Goal: Find specific page/section

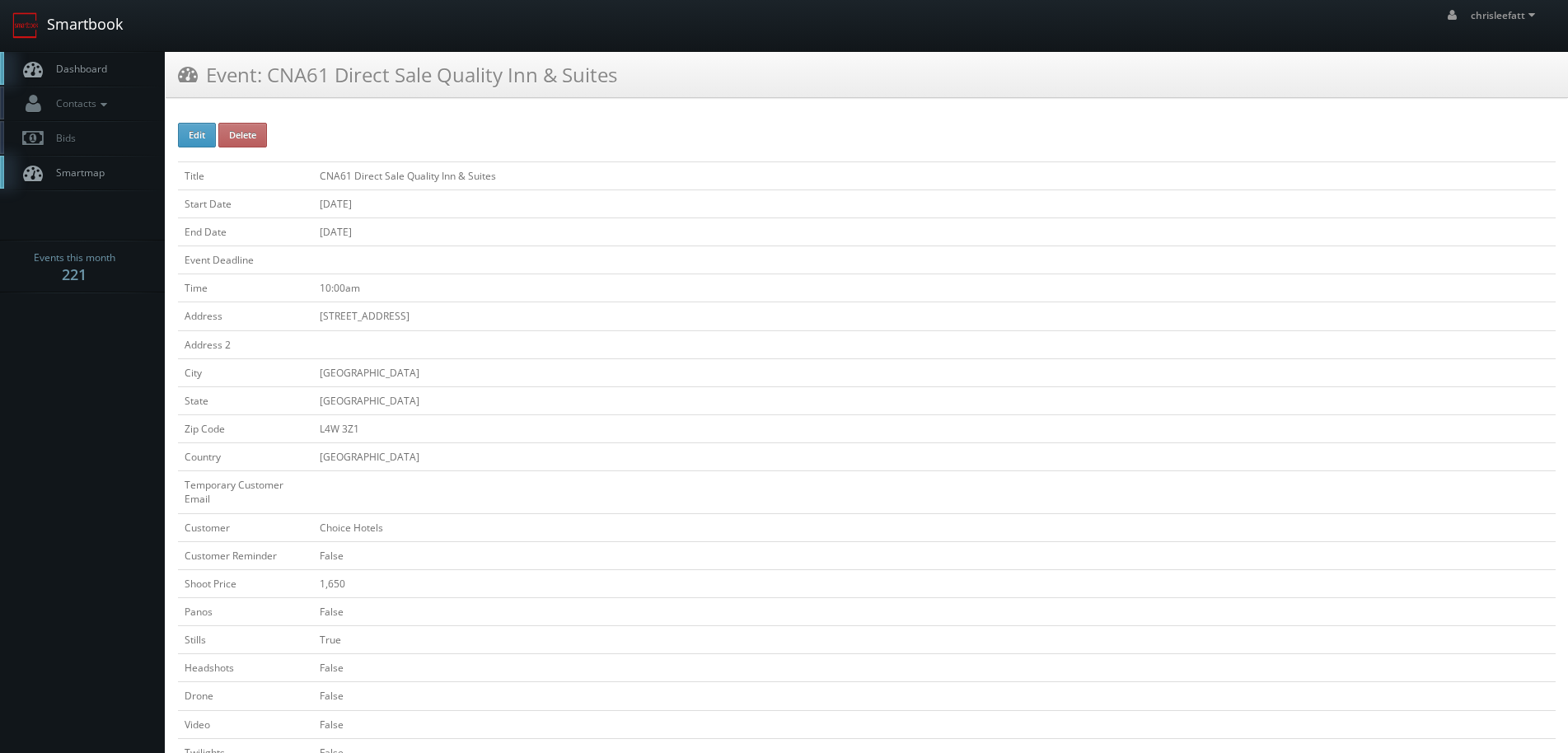
click at [88, 28] on link "Smartbook" at bounding box center [67, 26] width 135 height 51
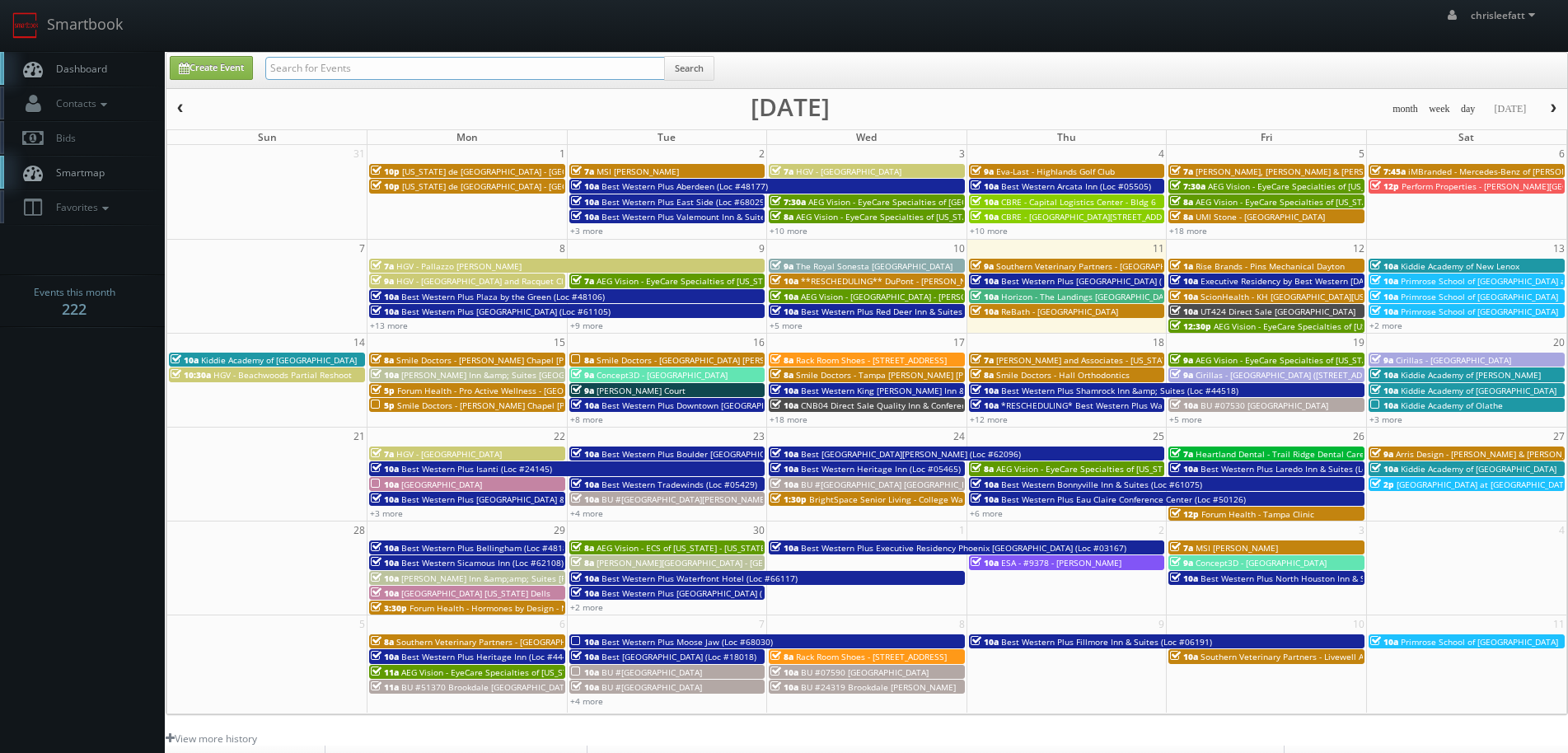
click at [501, 64] on input "text" at bounding box center [465, 68] width 400 height 23
type input "33205."
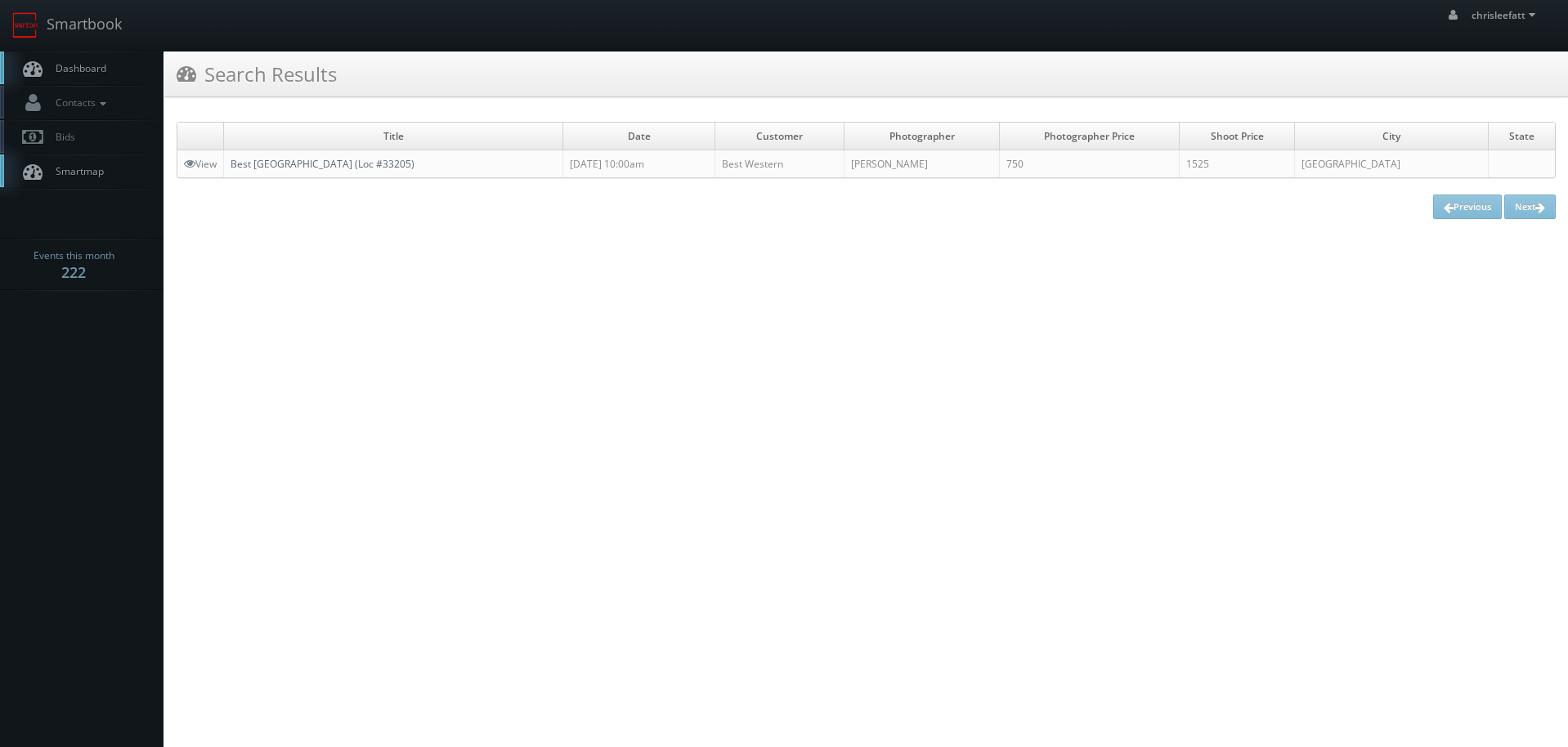
click at [368, 161] on link "Best [GEOGRAPHIC_DATA] (Loc #33205)" at bounding box center [323, 163] width 184 height 14
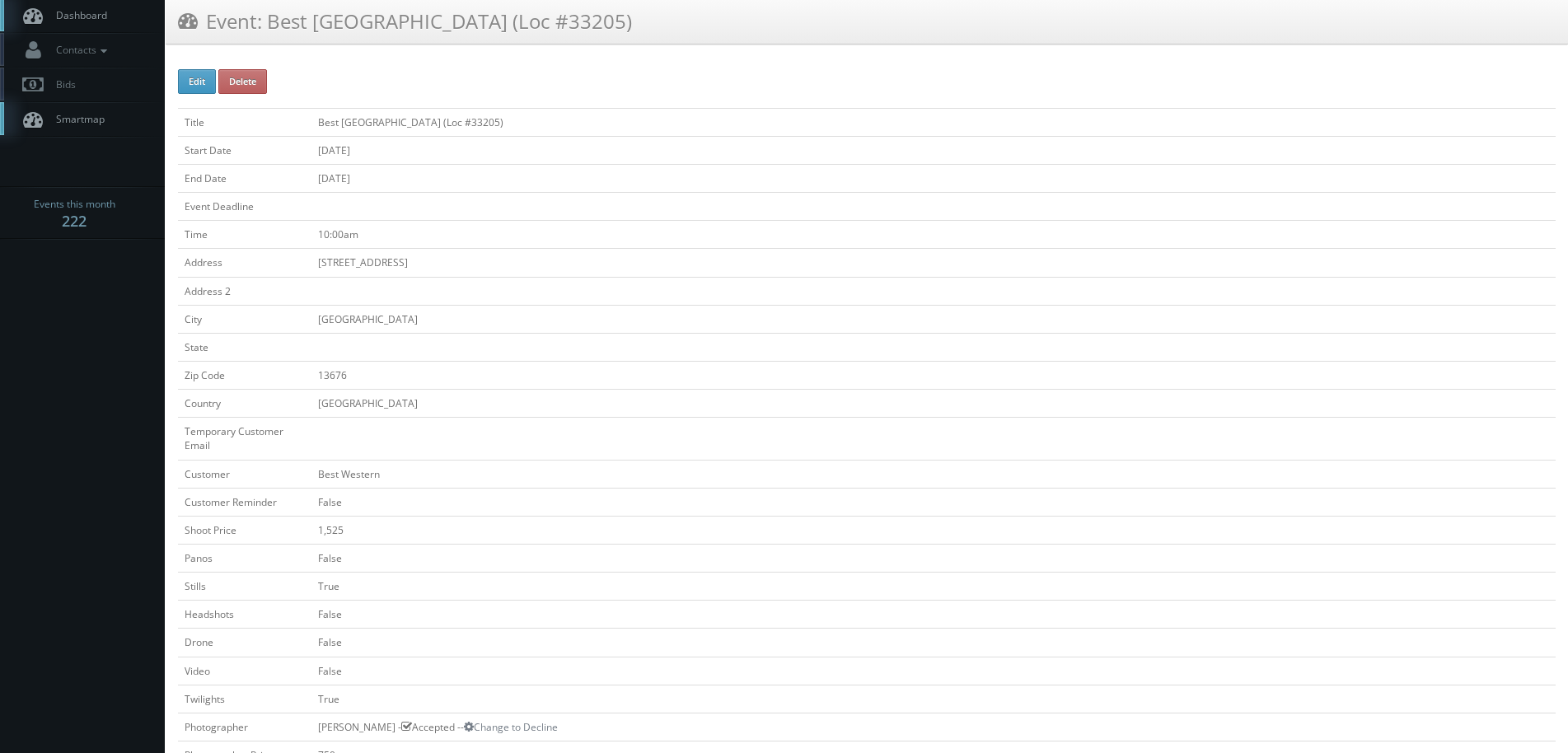
scroll to position [83, 0]
